Goal: Navigation & Orientation: Find specific page/section

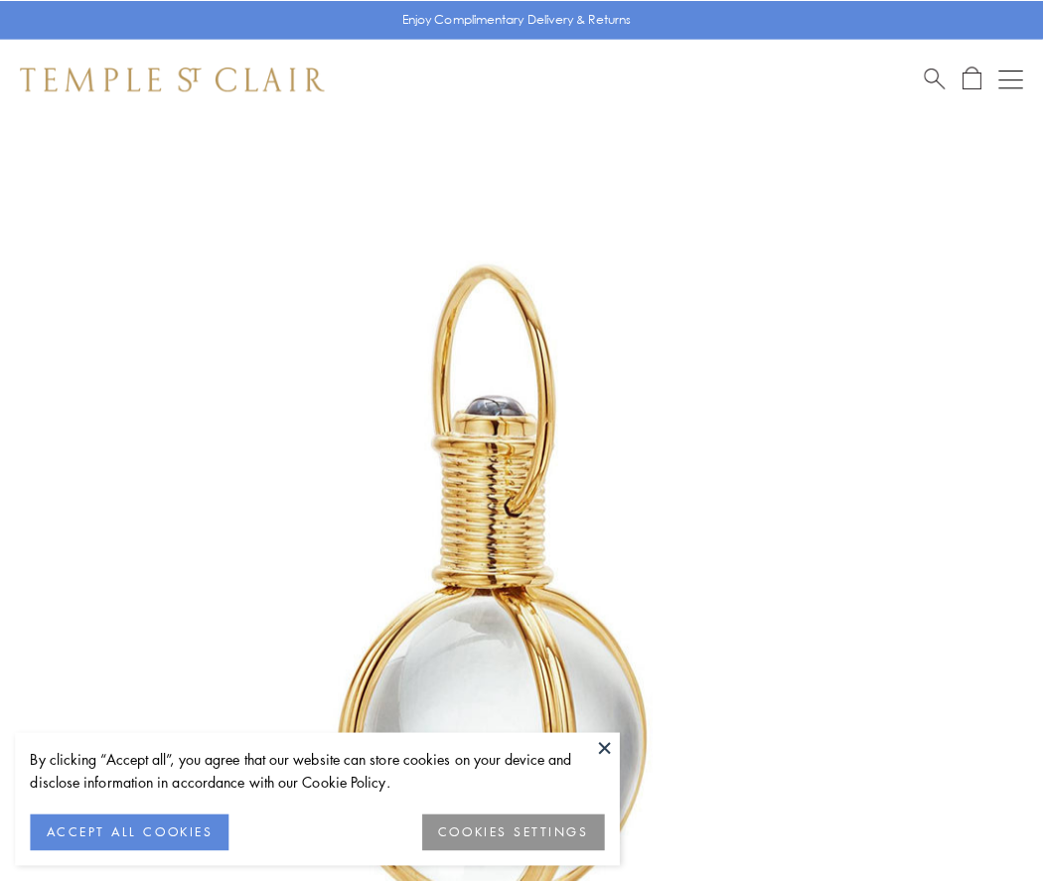
scroll to position [518, 0]
